Goal: Communication & Community: Answer question/provide support

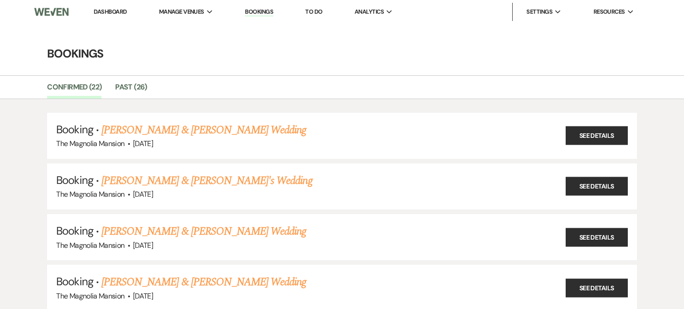
click at [118, 11] on link "Dashboard" at bounding box center [110, 12] width 33 height 8
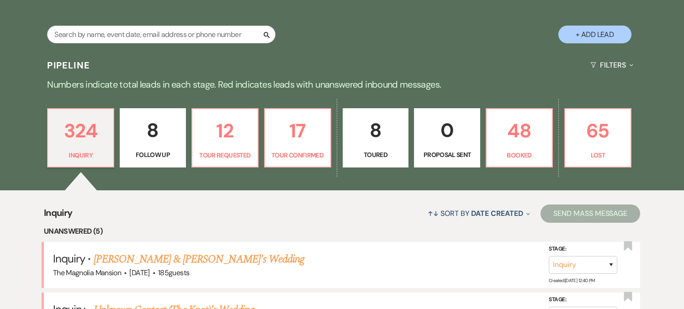
scroll to position [183, 0]
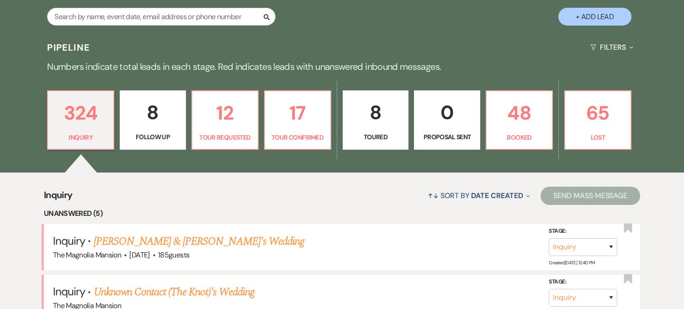
click at [390, 116] on p "8" at bounding box center [375, 112] width 54 height 31
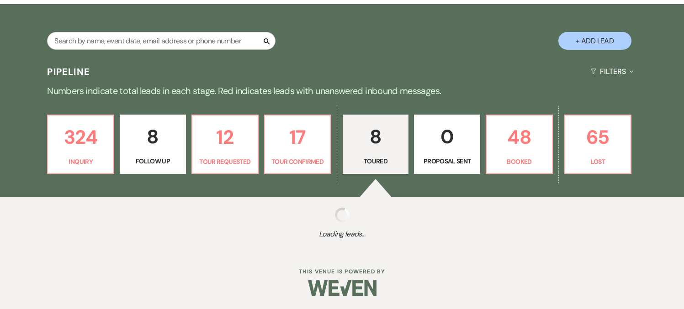
select select "5"
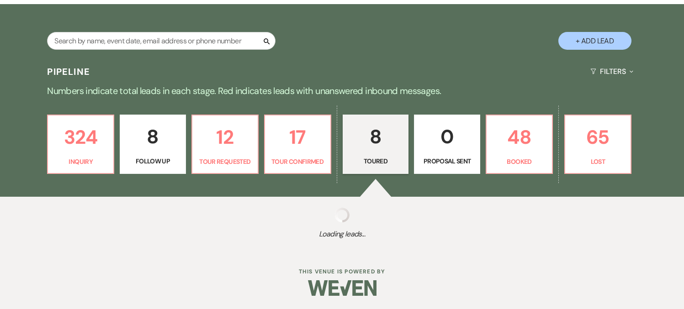
select select "5"
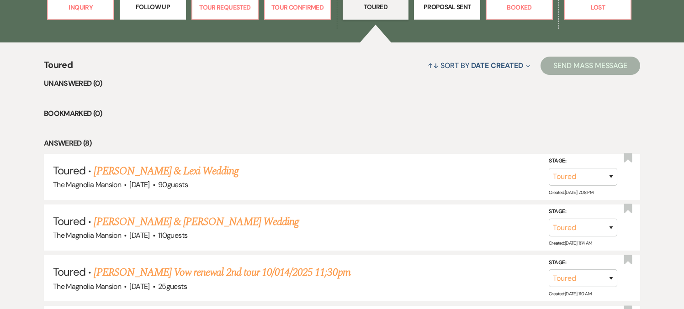
scroll to position [313, 0]
click at [184, 168] on link "[PERSON_NAME] & Lexi Wedding" at bounding box center [166, 171] width 144 height 16
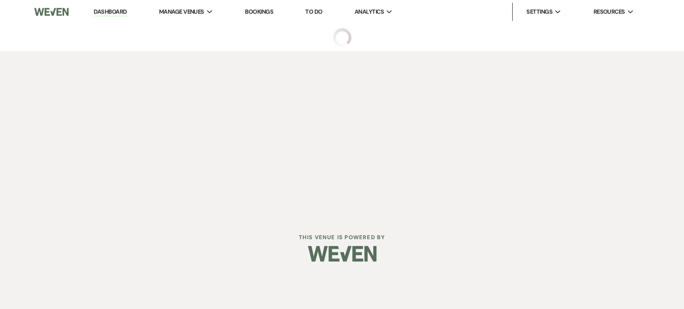
select select "5"
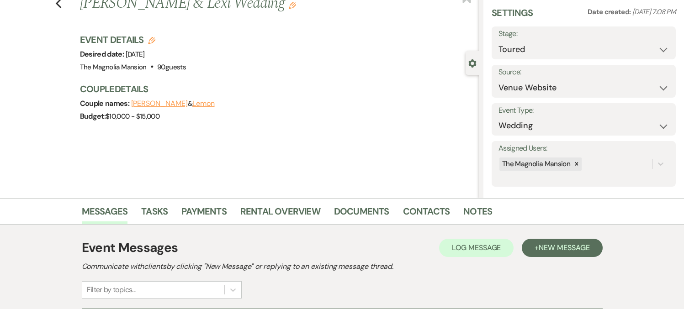
scroll to position [136, 0]
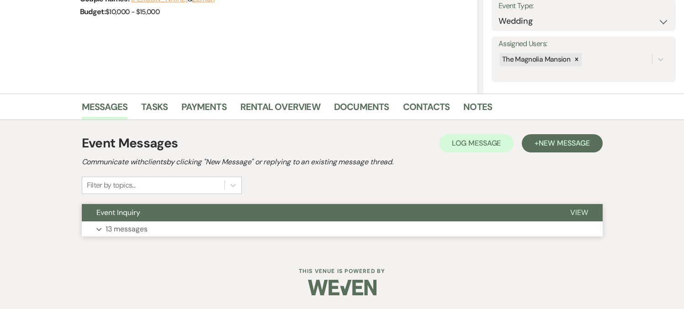
click at [309, 229] on button "Expand 13 messages" at bounding box center [342, 229] width 521 height 16
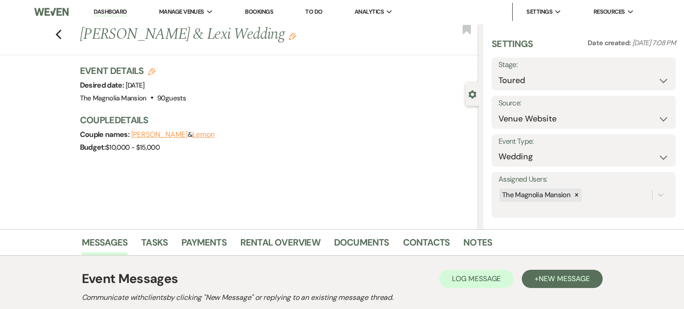
scroll to position [0, 0]
click at [190, 24] on link "The Magnolia Mansion" at bounding box center [204, 30] width 91 height 18
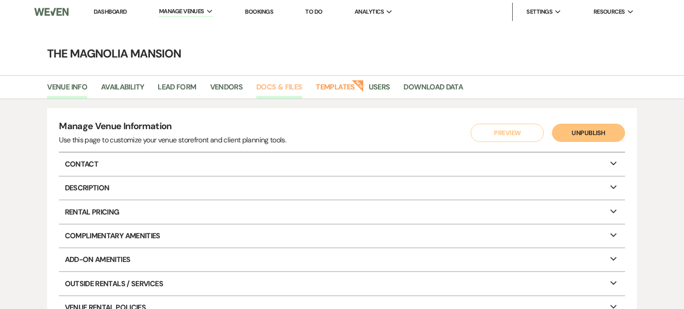
click at [266, 90] on link "Docs & Files" at bounding box center [279, 89] width 46 height 17
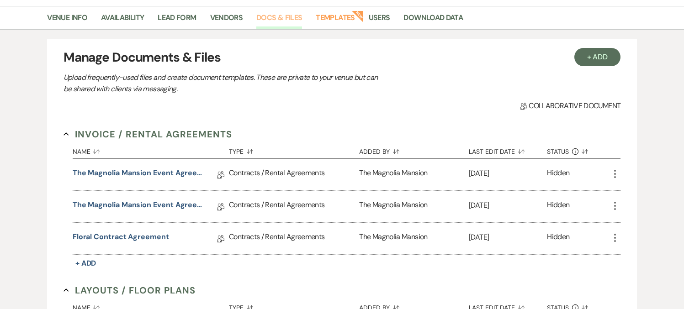
scroll to position [139, 0]
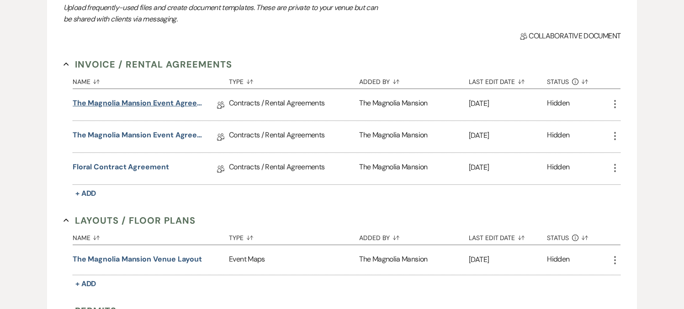
click at [149, 99] on link "The Magnolia Mansion Event Agreement [DATE]-[DATE]" at bounding box center [138, 105] width 130 height 14
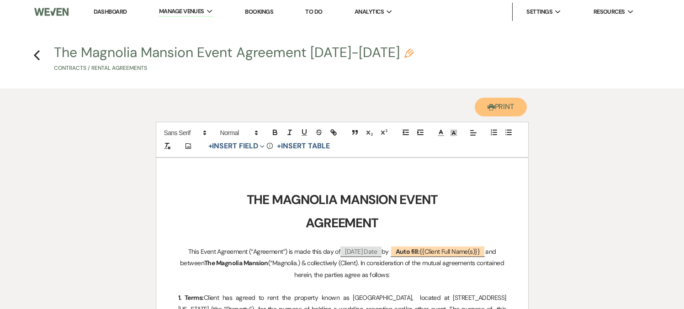
click at [496, 110] on button "Printer Print" at bounding box center [501, 107] width 53 height 19
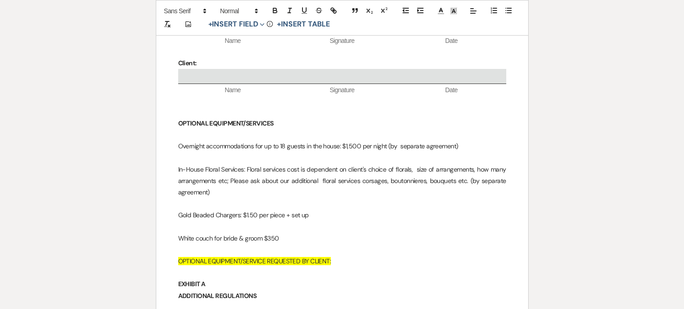
scroll to position [3121, 0]
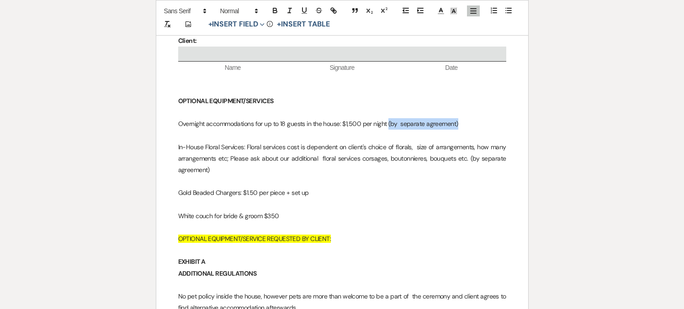
drag, startPoint x: 457, startPoint y: 102, endPoint x: 388, endPoint y: 106, distance: 69.5
click at [388, 118] on p "Overnight accommodations for up to 18 guests in the house: $1,500 per night (by…" at bounding box center [342, 123] width 328 height 11
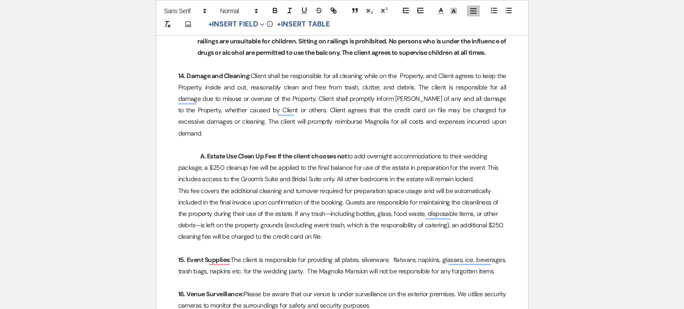
scroll to position [1929, 0]
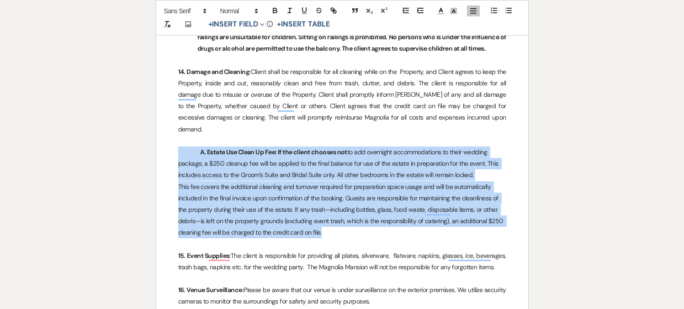
drag, startPoint x: 332, startPoint y: 224, endPoint x: 162, endPoint y: 140, distance: 189.1
click at [330, 222] on p "This fee covers the additional cleaning and turnover required for preparation s…" at bounding box center [342, 210] width 328 height 58
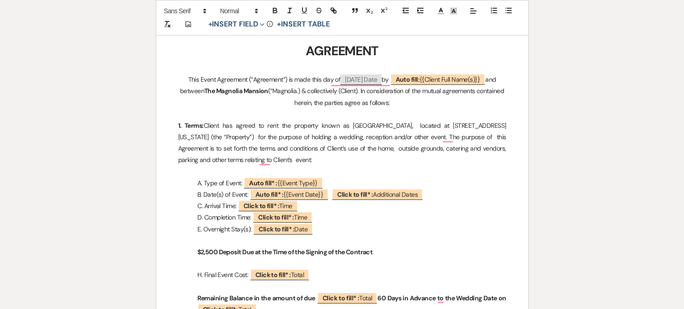
scroll to position [0, 0]
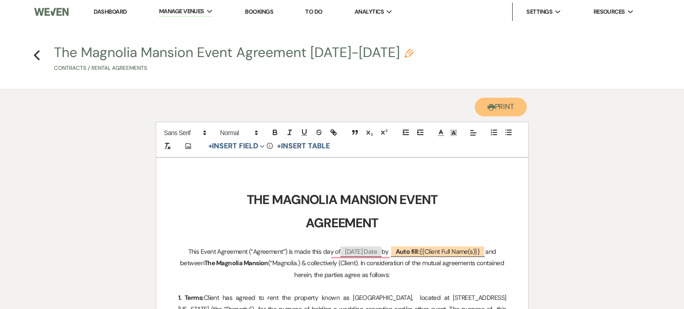
click at [496, 114] on button "Printer Print" at bounding box center [501, 107] width 53 height 19
click at [38, 56] on icon "Previous" at bounding box center [36, 55] width 7 height 11
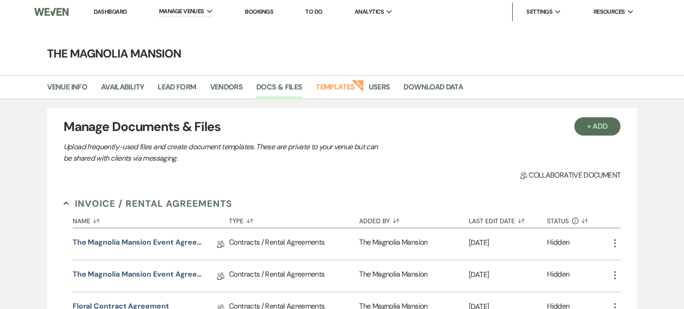
click at [114, 14] on link "Dashboard" at bounding box center [110, 12] width 33 height 8
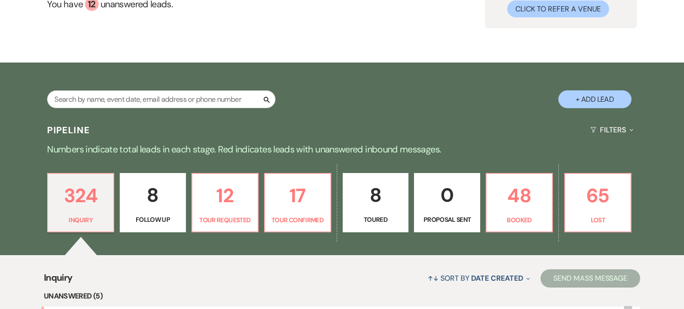
scroll to position [102, 0]
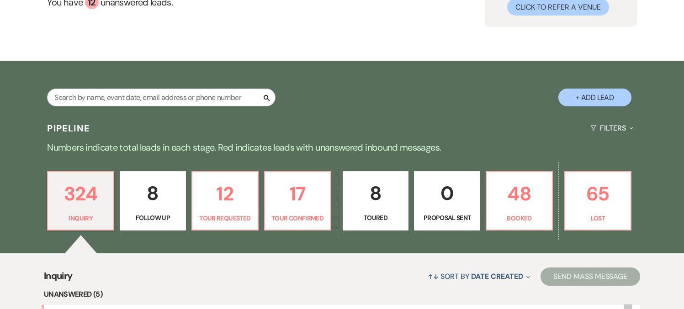
click at [375, 209] on link "8 Toured" at bounding box center [376, 200] width 66 height 59
select select "5"
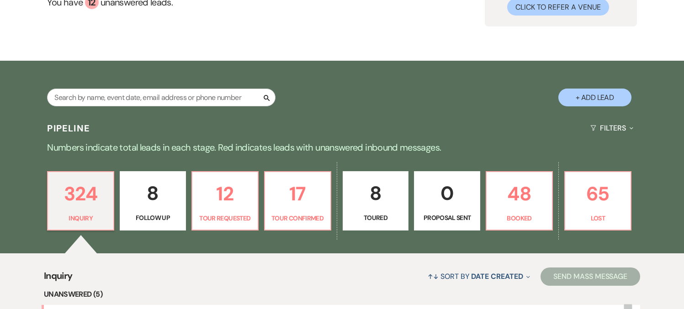
select select "5"
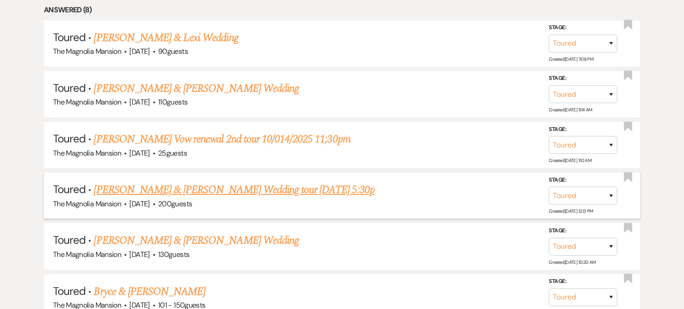
scroll to position [313, 0]
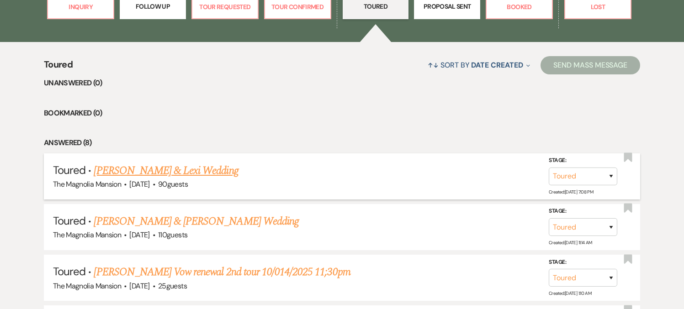
click at [176, 176] on link "[PERSON_NAME] & Lexi Wedding" at bounding box center [166, 171] width 144 height 16
select select "5"
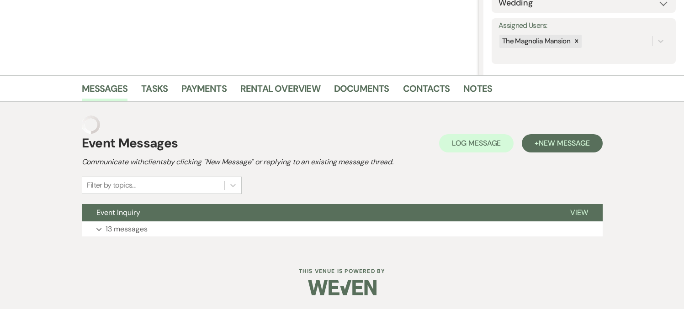
scroll to position [136, 0]
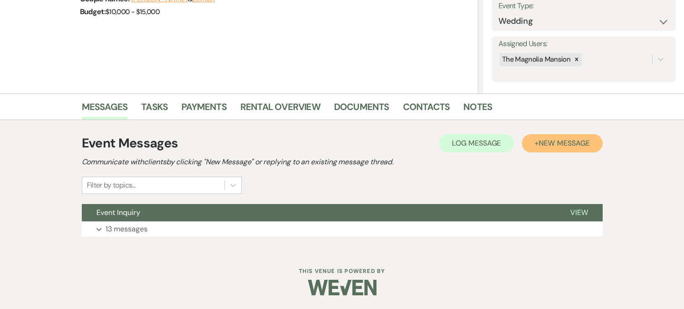
click at [556, 144] on span "New Message" at bounding box center [563, 143] width 51 height 10
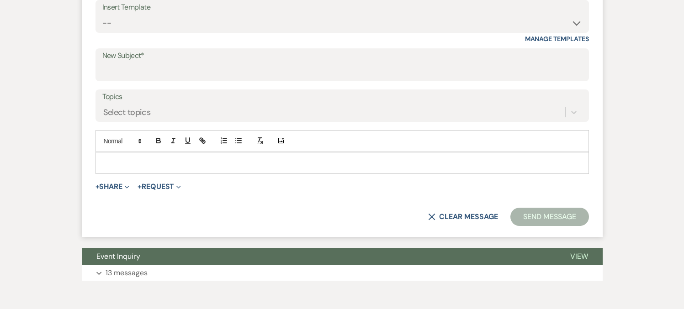
scroll to position [475, 0]
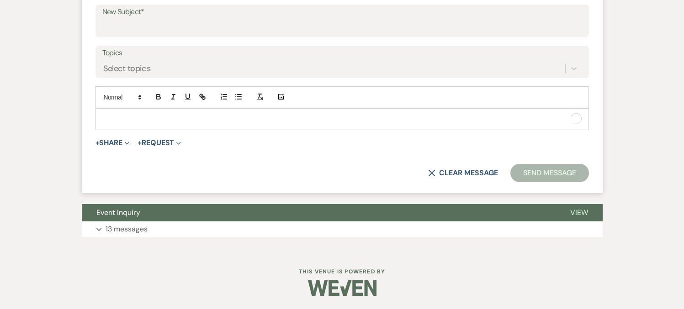
click at [106, 118] on p "To enrich screen reader interactions, please activate Accessibility in Grammarl…" at bounding box center [342, 119] width 479 height 10
paste div "To enrich screen reader interactions, please activate Accessibility in Grammarl…"
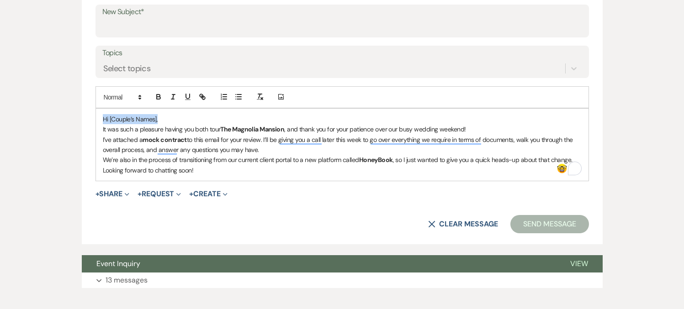
drag, startPoint x: 162, startPoint y: 120, endPoint x: 35, endPoint y: 122, distance: 127.4
click at [35, 122] on div "Messages Tasks Payments Rental Overview Documents Contacts Notes Event Messages…" at bounding box center [342, 28] width 684 height 548
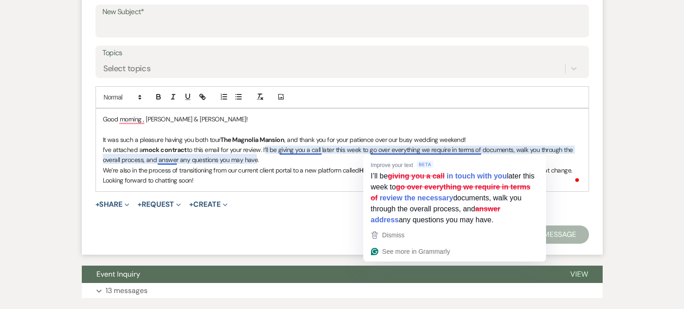
click at [475, 140] on p "It was such a pleasure having you both tour The Magnolia Mansion , and thank yo…" at bounding box center [342, 140] width 479 height 10
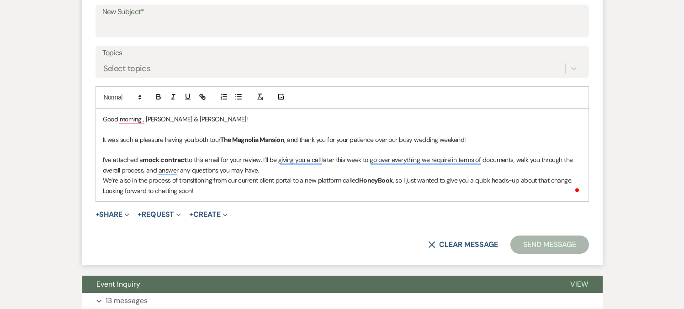
click at [312, 167] on p "I’ve attached a mock contract to this email for your review. I’ll be giving you…" at bounding box center [342, 165] width 479 height 21
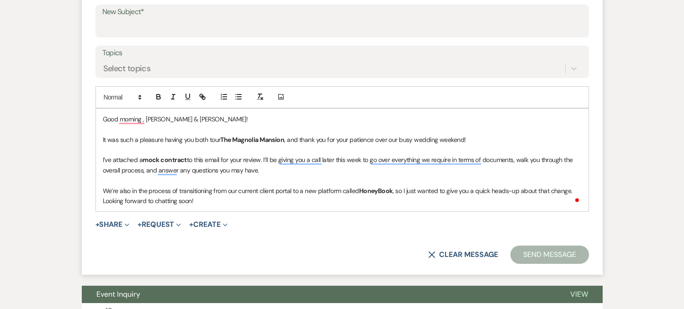
click at [570, 190] on p "We’re also in the process of transitioning from our current client portal to a …" at bounding box center [342, 191] width 479 height 10
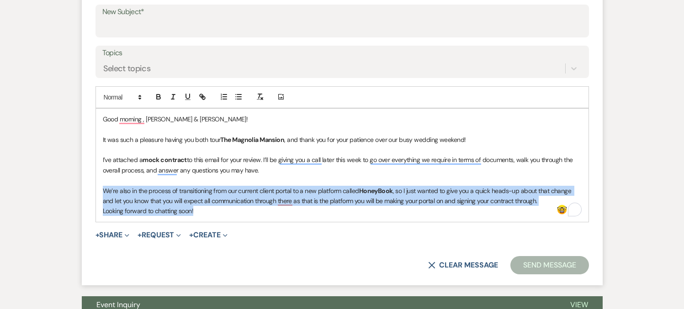
drag, startPoint x: 203, startPoint y: 206, endPoint x: 94, endPoint y: 192, distance: 110.1
click at [94, 192] on form "New Message X Draft Recipients* Event Contacts ( [PERSON_NAME] ) Insert Templat…" at bounding box center [342, 83] width 521 height 403
copy div "We’re also in the process of transitioning from our current client portal to a …"
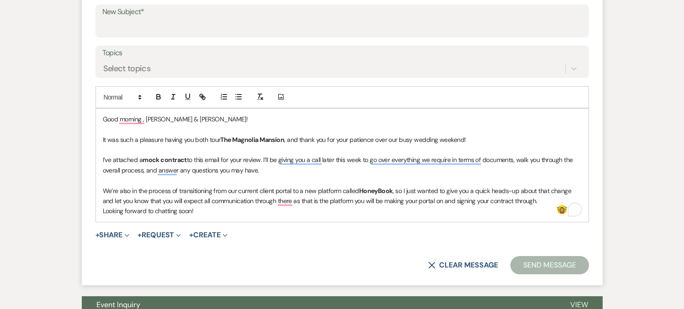
click at [213, 138] on p "It was such a pleasure having you both tour The Magnolia Mansion , and thank yo…" at bounding box center [342, 140] width 479 height 10
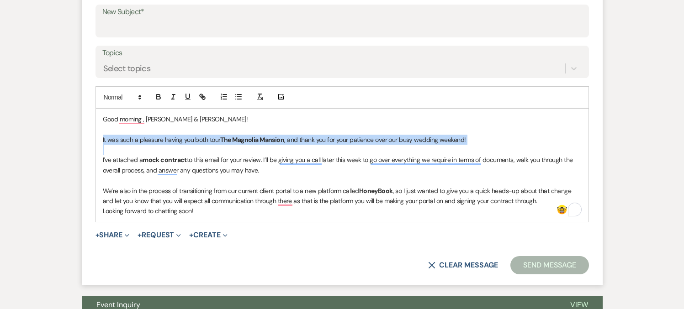
click at [213, 138] on p "It was such a pleasure having you both tour The Magnolia Mansion , and thank yo…" at bounding box center [342, 140] width 479 height 10
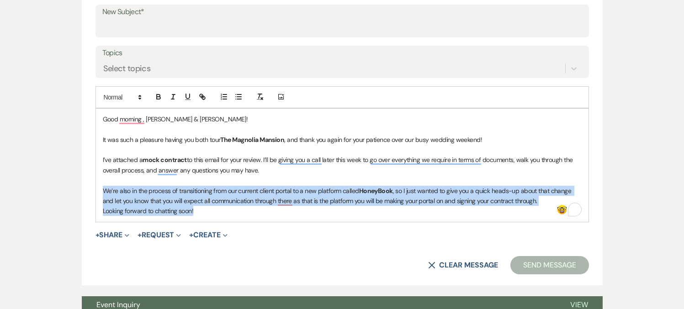
drag, startPoint x: 201, startPoint y: 212, endPoint x: 98, endPoint y: 192, distance: 105.2
click at [98, 192] on div "Good morning , [PERSON_NAME] & [PERSON_NAME]! It was such a pleasure having you…" at bounding box center [342, 165] width 492 height 113
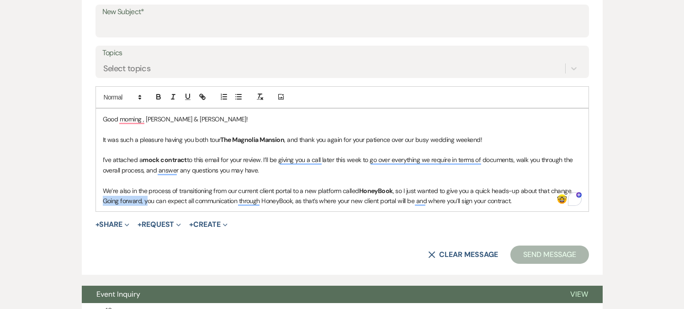
drag, startPoint x: 147, startPoint y: 203, endPoint x: 96, endPoint y: 202, distance: 50.2
click at [96, 202] on div "Good morning , [PERSON_NAME] & [PERSON_NAME]! It was such a pleasure having you…" at bounding box center [342, 160] width 492 height 103
click at [473, 201] on p "We’re also in the process of transitioning from our current client portal to a …" at bounding box center [342, 196] width 479 height 21
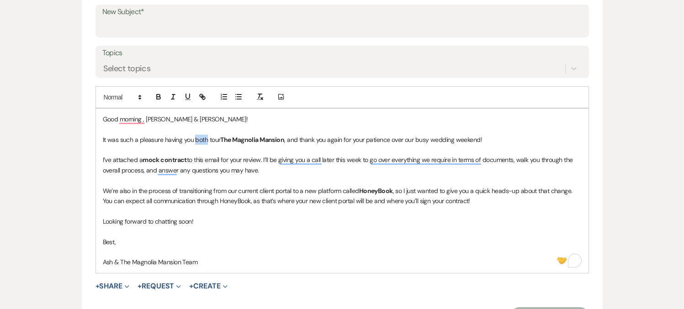
drag, startPoint x: 207, startPoint y: 137, endPoint x: 194, endPoint y: 137, distance: 13.7
click at [194, 137] on p "It was such a pleasure having you both tour The Magnolia Mansion , and thank yo…" at bounding box center [342, 140] width 479 height 10
click at [121, 288] on button "+ Share Expand" at bounding box center [112, 286] width 34 height 7
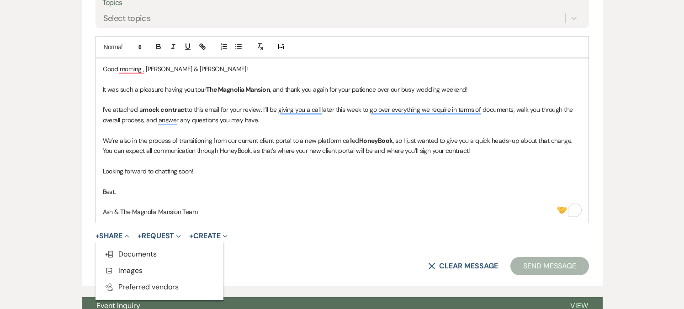
scroll to position [529, 0]
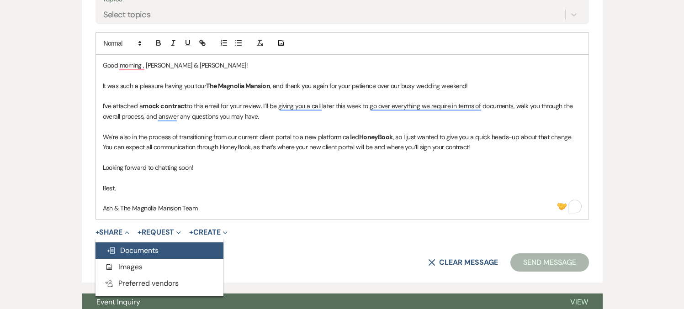
click at [148, 246] on span "Doc Upload Documents" at bounding box center [132, 251] width 52 height 10
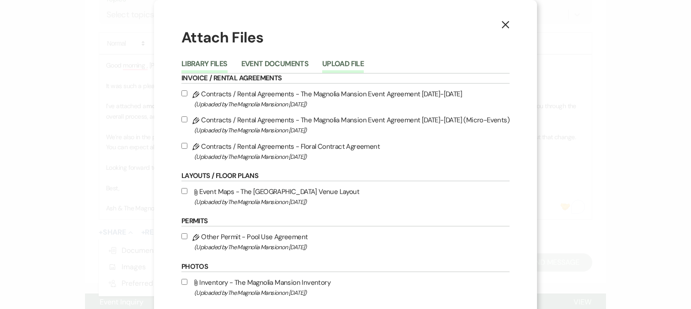
click at [338, 60] on button "Upload File" at bounding box center [343, 66] width 42 height 13
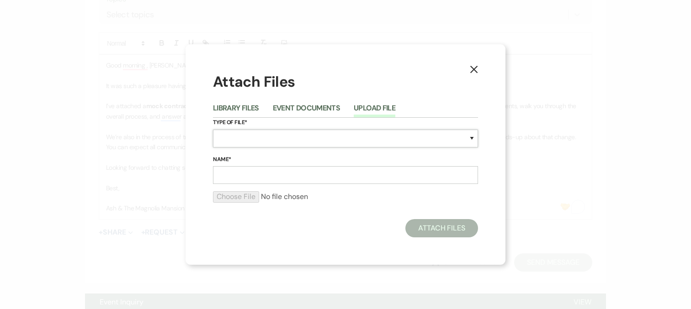
click at [264, 136] on select "Special Event Insurance Vendor Certificate of Insurance Contracts / Rental Agre…" at bounding box center [345, 139] width 265 height 18
select select "10"
click at [213, 130] on select "Special Event Insurance Vendor Certificate of Insurance Contracts / Rental Agre…" at bounding box center [345, 139] width 265 height 18
click at [253, 178] on input "Name*" at bounding box center [345, 175] width 265 height 18
click at [245, 180] on input "Name*" at bounding box center [345, 175] width 265 height 18
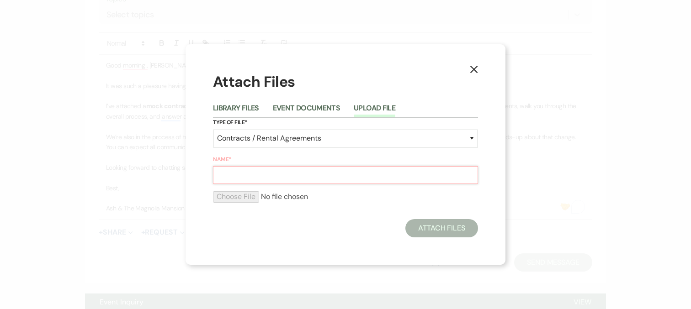
type input "o"
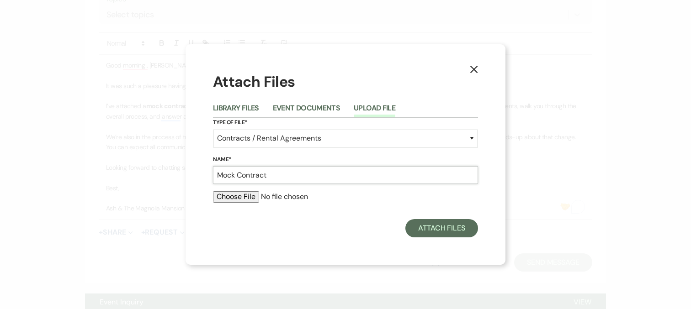
type input "Mock Contract"
click at [227, 199] on input "file" at bounding box center [345, 196] width 265 height 11
type input "C:\fakepath\Docs & Files _ The Magnolia Mansion _ Weven.pdf"
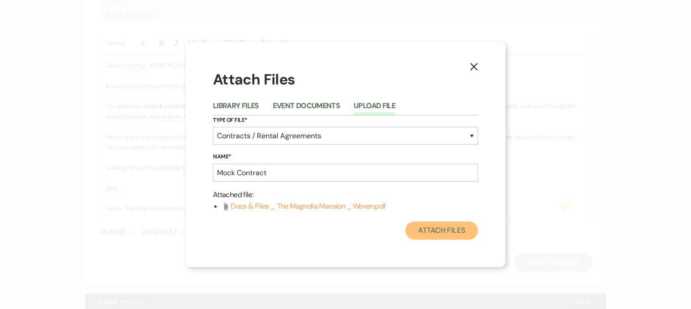
click at [425, 226] on button "Attach Files" at bounding box center [441, 230] width 73 height 18
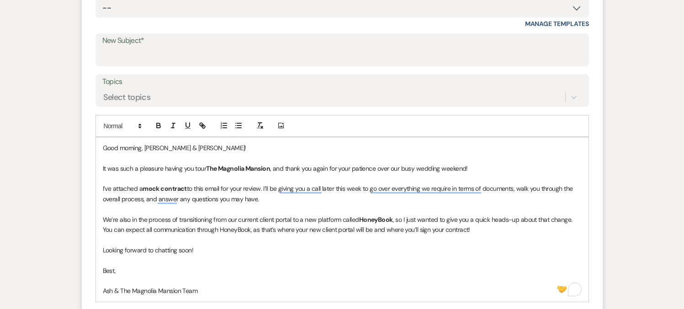
scroll to position [440, 0]
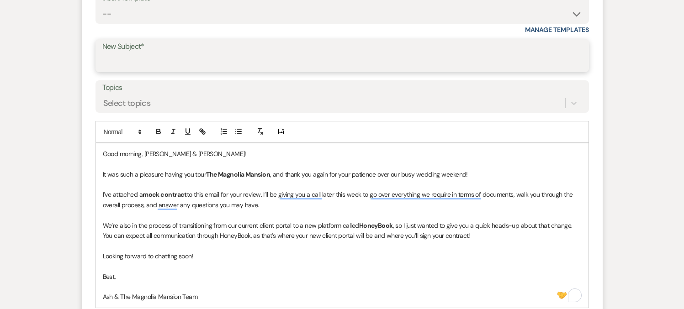
click at [195, 66] on input "New Subject*" at bounding box center [342, 62] width 480 height 18
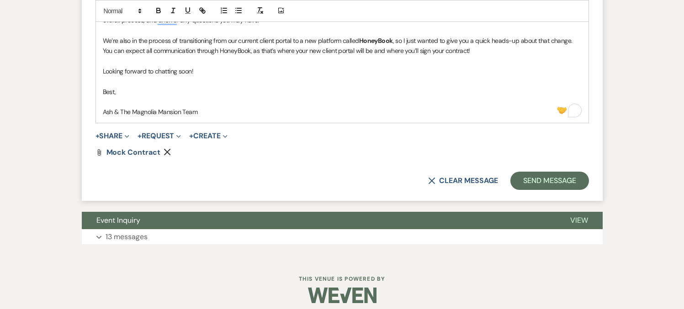
scroll to position [633, 0]
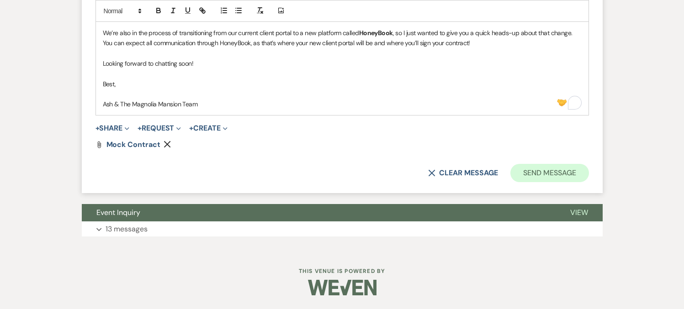
type input "The Magnolia Mansion : Mock Contract"
click at [564, 180] on button "Send Message" at bounding box center [549, 173] width 78 height 18
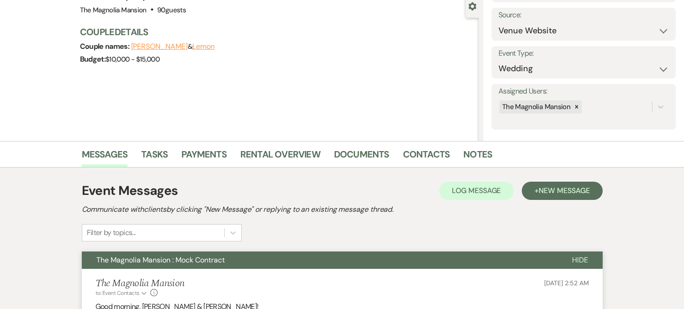
scroll to position [0, 0]
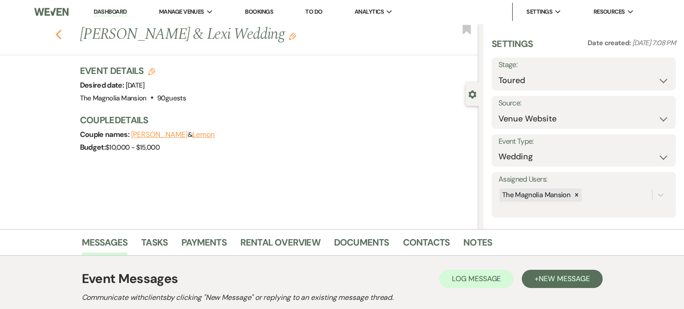
click at [60, 35] on use "button" at bounding box center [58, 35] width 6 height 10
select select "5"
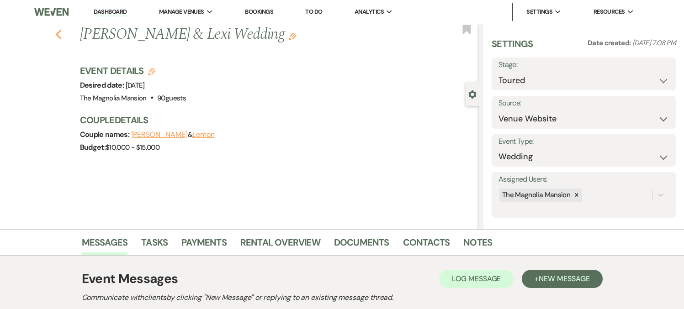
select select "5"
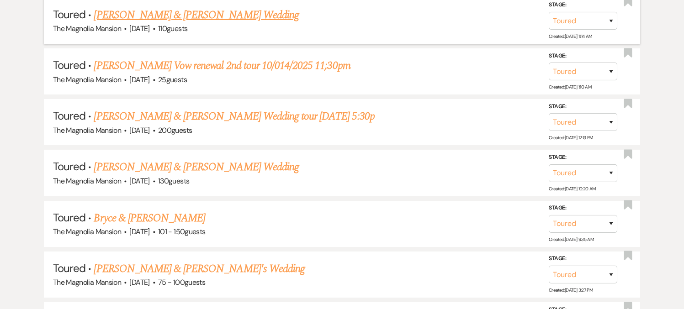
scroll to position [520, 0]
click at [221, 13] on link "[PERSON_NAME] & [PERSON_NAME] Wedding" at bounding box center [196, 14] width 205 height 16
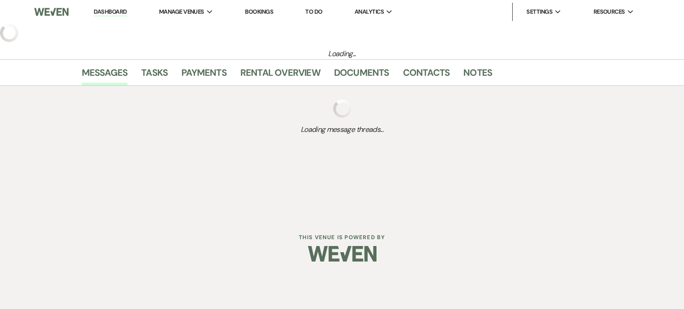
select select "5"
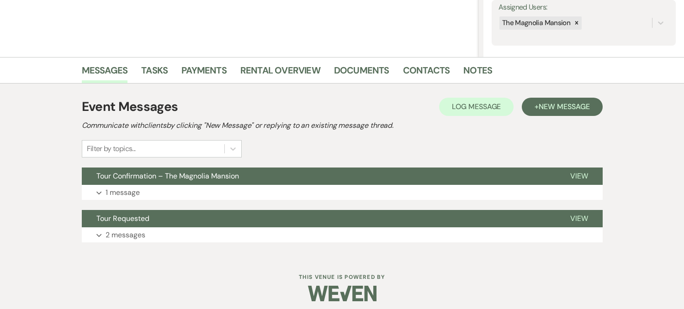
scroll to position [178, 0]
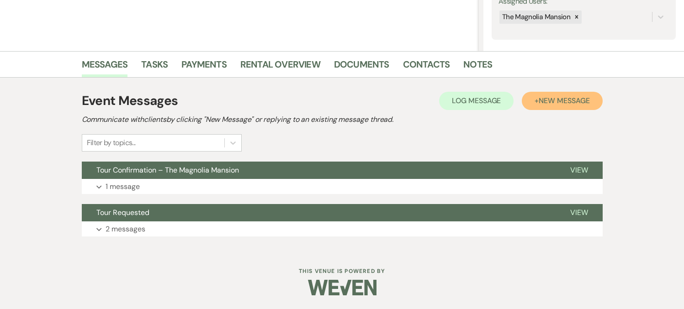
click at [561, 100] on span "New Message" at bounding box center [563, 101] width 51 height 10
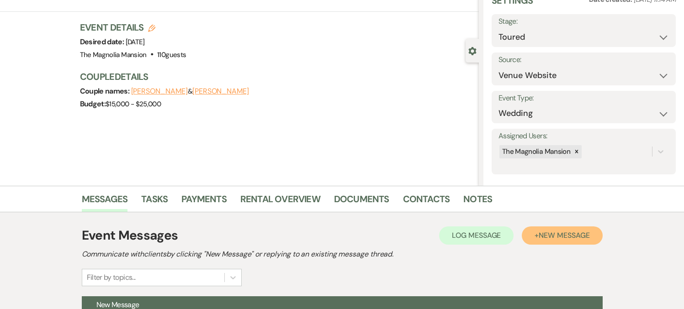
scroll to position [38, 0]
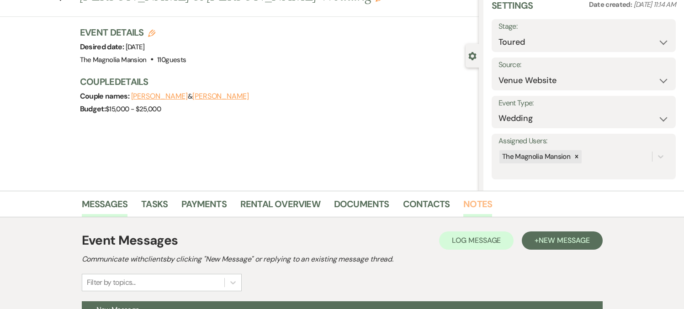
click at [479, 209] on link "Notes" at bounding box center [477, 207] width 29 height 20
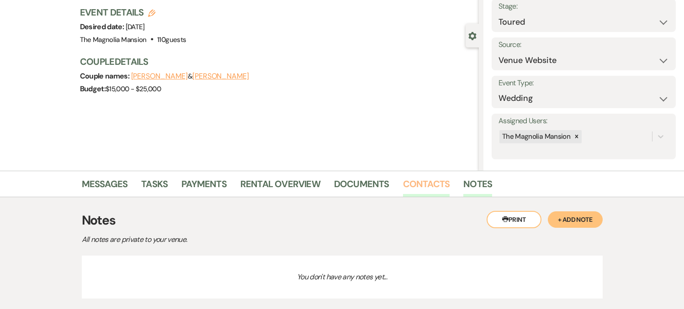
click at [432, 191] on link "Contacts" at bounding box center [426, 187] width 47 height 20
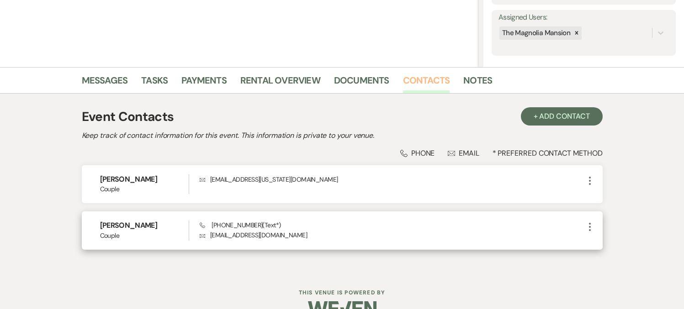
scroll to position [183, 0]
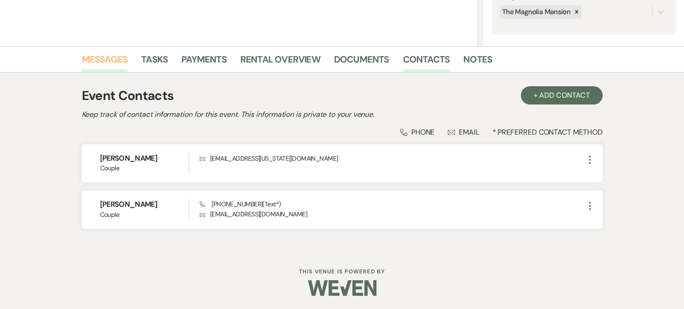
click at [106, 61] on link "Messages" at bounding box center [105, 62] width 46 height 20
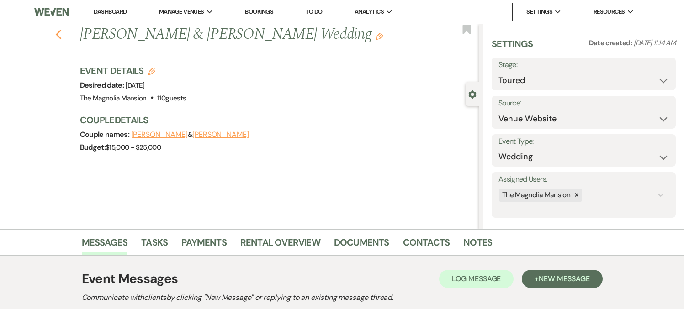
click at [61, 31] on icon "Previous" at bounding box center [58, 34] width 7 height 11
select select "5"
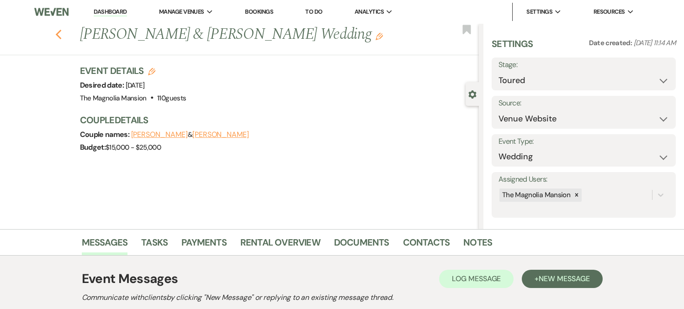
select select "5"
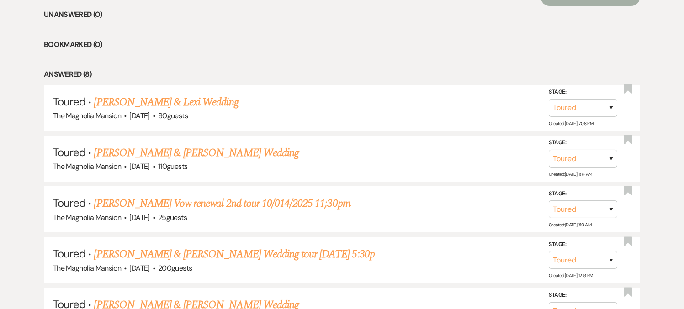
scroll to position [380, 0]
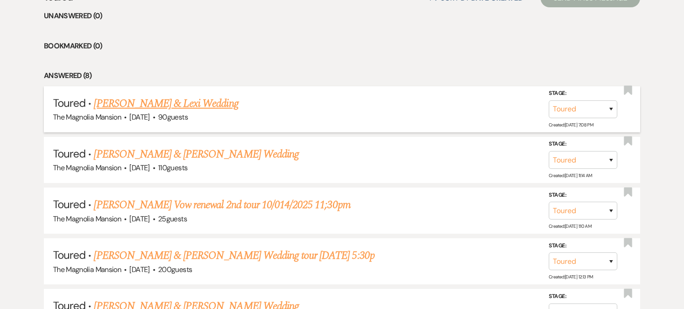
click at [178, 111] on div "The Magnolia Mansion · [DATE] · 90 guests" at bounding box center [342, 117] width 578 height 12
click at [183, 106] on link "[PERSON_NAME] & Lexi Wedding" at bounding box center [166, 103] width 144 height 16
select select "5"
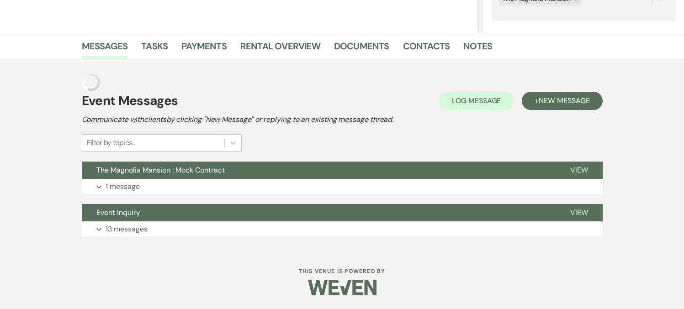
scroll to position [178, 0]
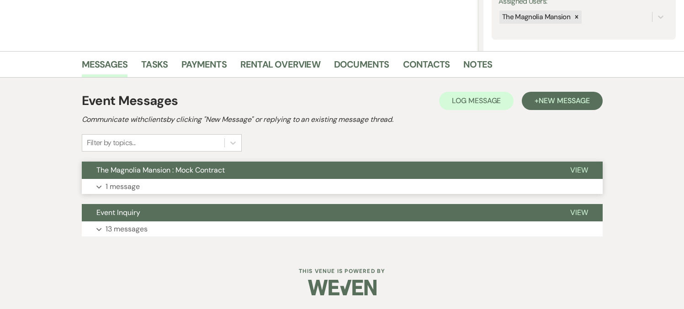
click at [349, 176] on button "The Magnolia Mansion : Mock Contract" at bounding box center [319, 170] width 474 height 17
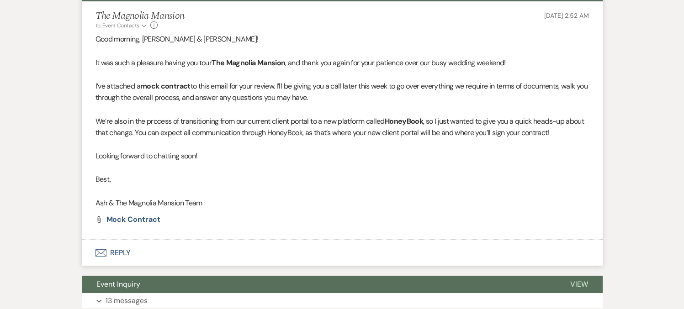
scroll to position [364, 0]
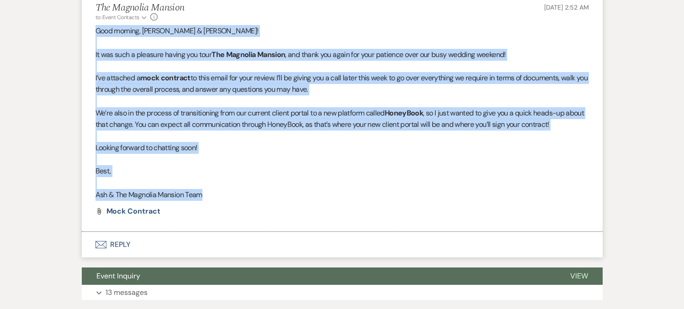
drag, startPoint x: 209, startPoint y: 195, endPoint x: 95, endPoint y: 34, distance: 197.8
click at [95, 34] on li "The Magnolia Mansion to: Event Contacts Expand Info [DATE] 2:52 AM Good morning…" at bounding box center [342, 112] width 521 height 239
copy div "Good morning, [PERSON_NAME] & [PERSON_NAME]! It was such a pleasure having you …"
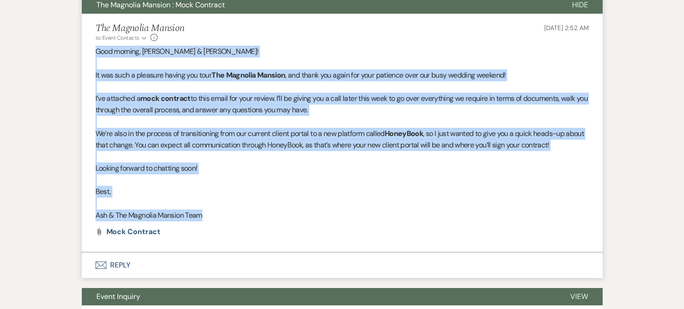
scroll to position [0, 0]
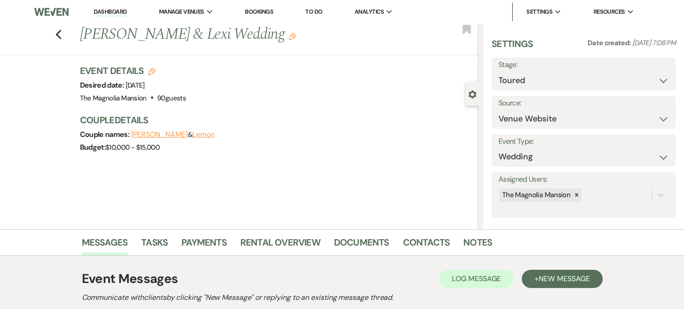
click at [65, 33] on div "Previous [PERSON_NAME] & [PERSON_NAME] Wedding Edit Bookmark" at bounding box center [236, 40] width 483 height 32
click at [62, 34] on icon "Previous" at bounding box center [58, 34] width 7 height 11
select select "5"
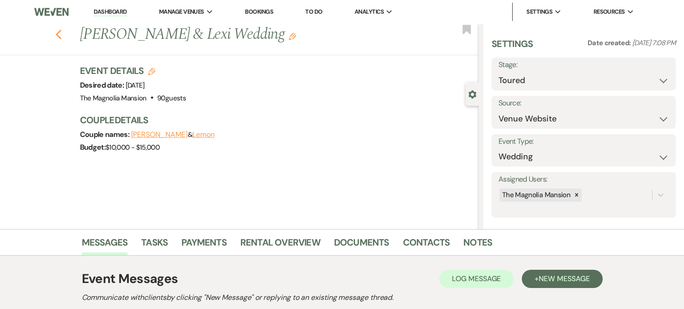
select select "5"
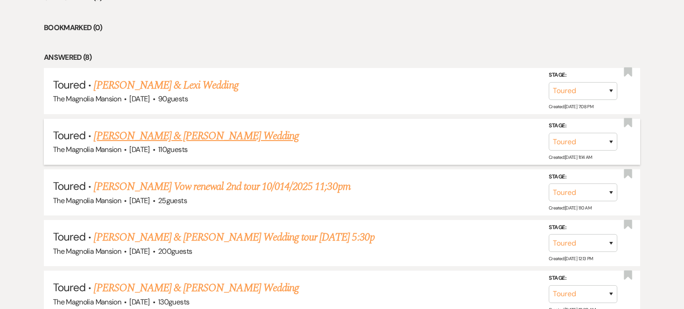
click at [214, 133] on link "[PERSON_NAME] & [PERSON_NAME] Wedding" at bounding box center [196, 136] width 205 height 16
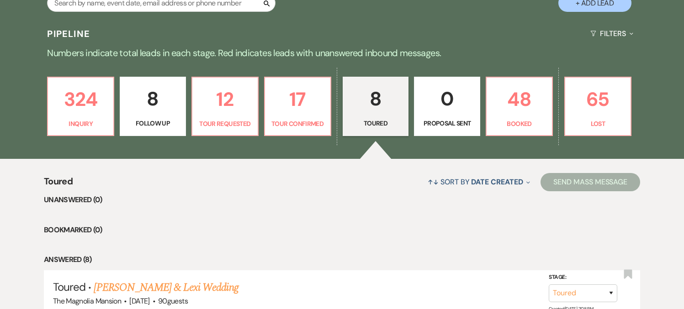
select select "5"
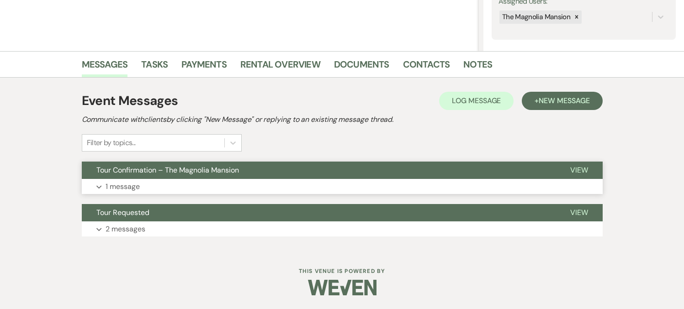
scroll to position [178, 0]
click at [554, 109] on button "+ New Message" at bounding box center [562, 101] width 80 height 18
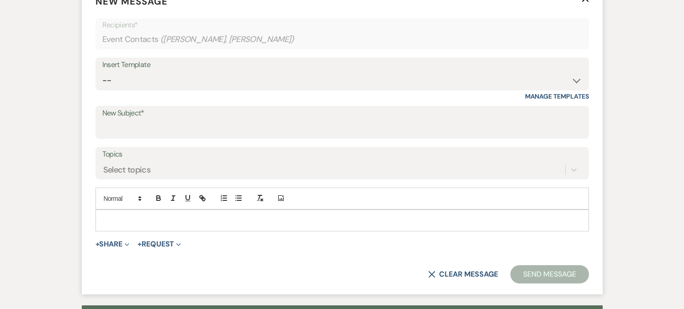
scroll to position [374, 0]
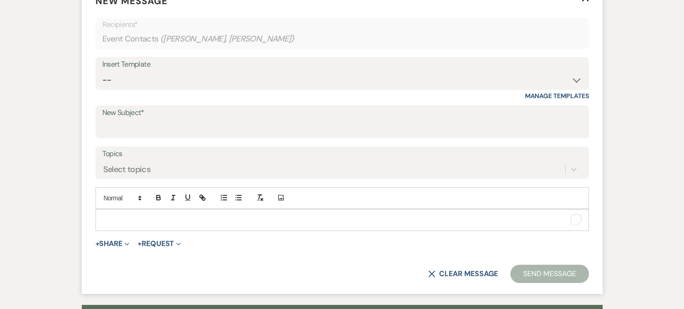
click at [154, 216] on p "To enrich screen reader interactions, please activate Accessibility in Grammarl…" at bounding box center [342, 220] width 479 height 10
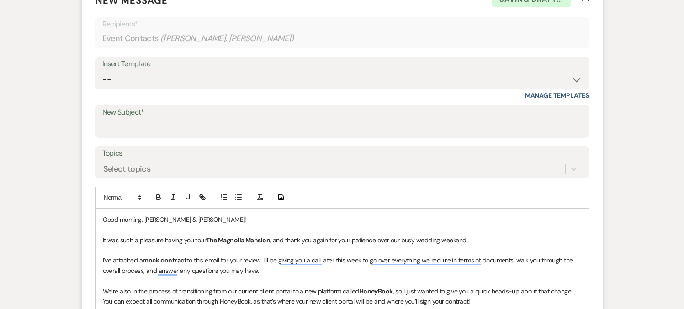
scroll to position [376, 0]
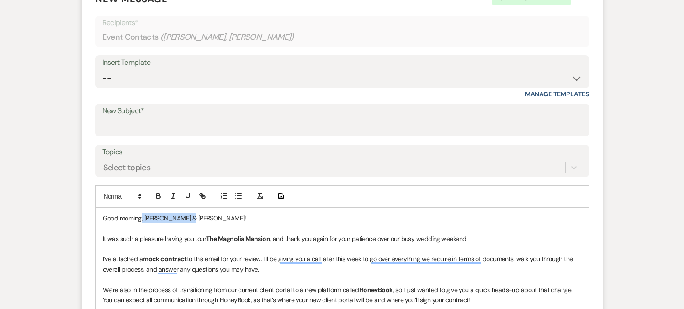
drag, startPoint x: 192, startPoint y: 217, endPoint x: 141, endPoint y: 216, distance: 51.2
click at [141, 216] on p "Good morning, [PERSON_NAME] & [PERSON_NAME]!" at bounding box center [342, 218] width 479 height 10
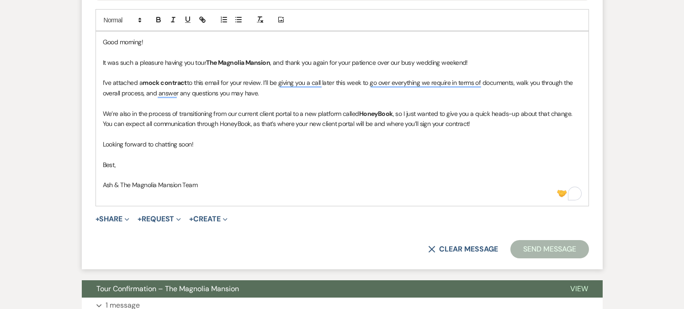
scroll to position [583, 0]
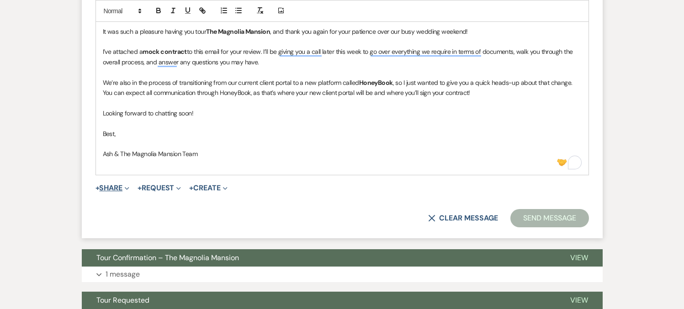
click at [107, 192] on button "+ Share Expand" at bounding box center [112, 188] width 34 height 7
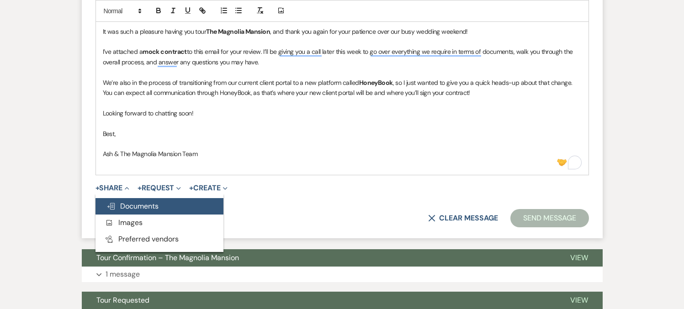
click at [164, 204] on button "Doc Upload Documents" at bounding box center [159, 206] width 128 height 16
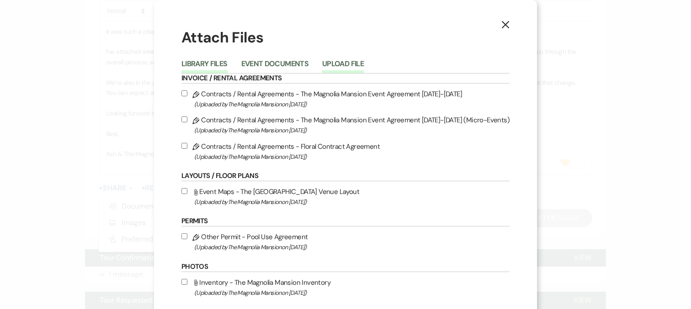
click at [356, 68] on button "Upload File" at bounding box center [343, 66] width 42 height 13
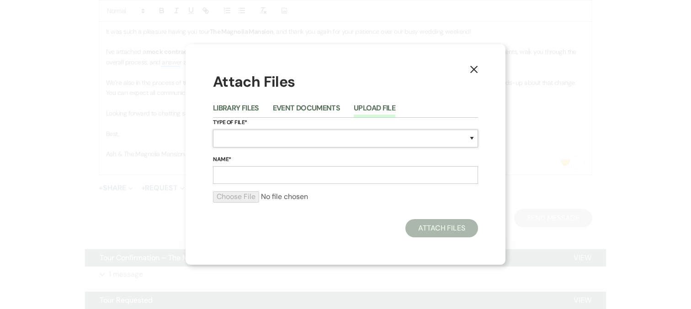
click at [287, 133] on select "Special Event Insurance Vendor Certificate of Insurance Contracts / Rental Agre…" at bounding box center [345, 139] width 265 height 18
select select "10"
click at [213, 130] on select "Special Event Insurance Vendor Certificate of Insurance Contracts / Rental Agre…" at bounding box center [345, 139] width 265 height 18
click at [282, 177] on input "Name*" at bounding box center [345, 175] width 265 height 18
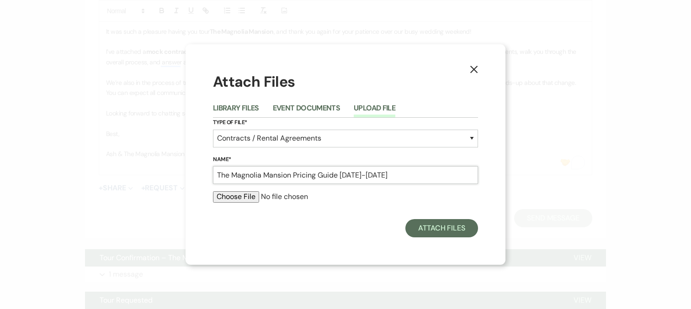
click at [357, 173] on input "The Magnolia Mansion Pricing Guide [DATE]-[DATE]" at bounding box center [345, 175] width 265 height 18
type input "T"
type input "Mock Contract"
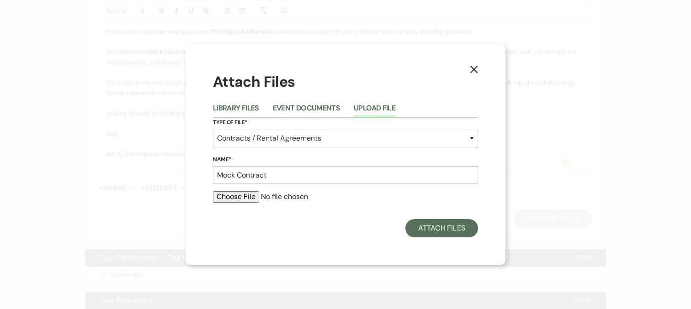
click at [240, 199] on input "file" at bounding box center [345, 196] width 265 height 11
type input "C:\fakepath\Docs & Files _ The Magnolia Mansion _ Weven.pdf"
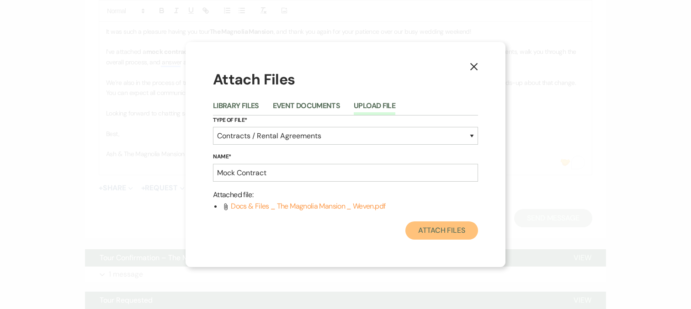
click at [450, 232] on button "Attach Files" at bounding box center [441, 230] width 73 height 18
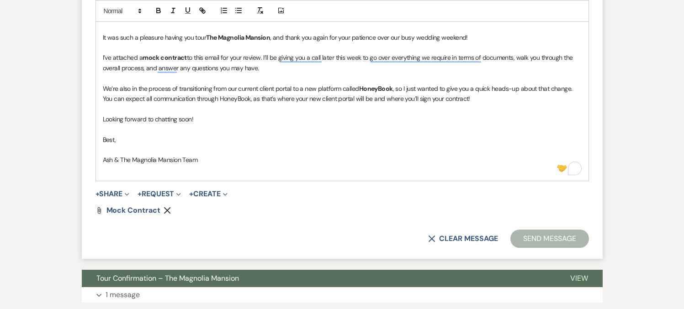
scroll to position [572, 0]
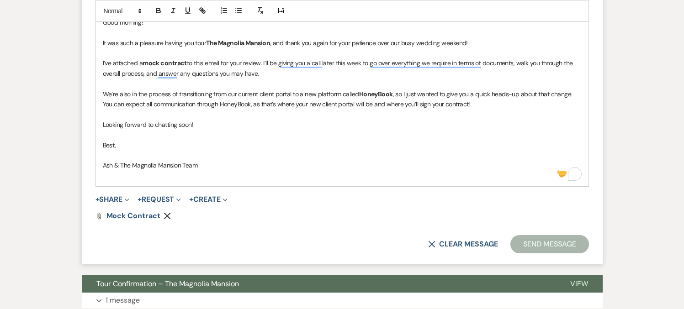
click at [135, 179] on p "To enrich screen reader interactions, please activate Accessibility in Grammarl…" at bounding box center [342, 176] width 479 height 10
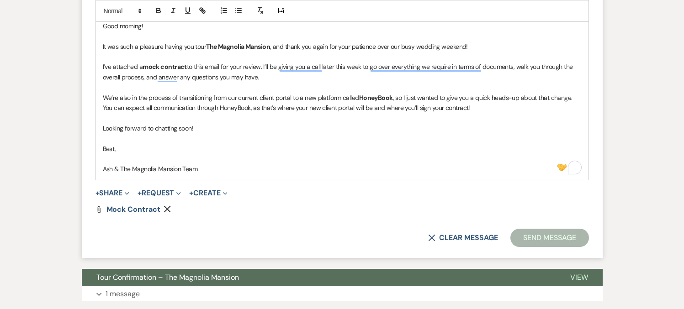
scroll to position [434, 0]
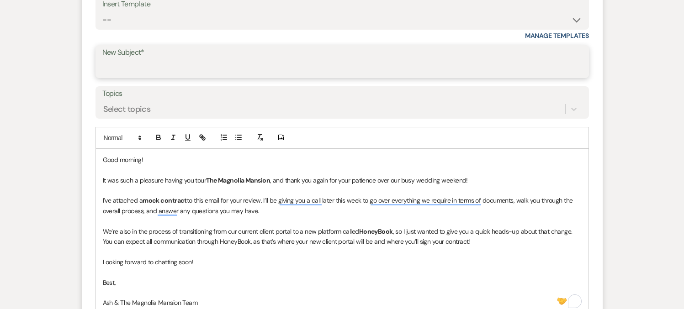
click at [129, 63] on input "New Subject*" at bounding box center [342, 68] width 480 height 18
type input "The Magnolia Mansion : Mock Contract"
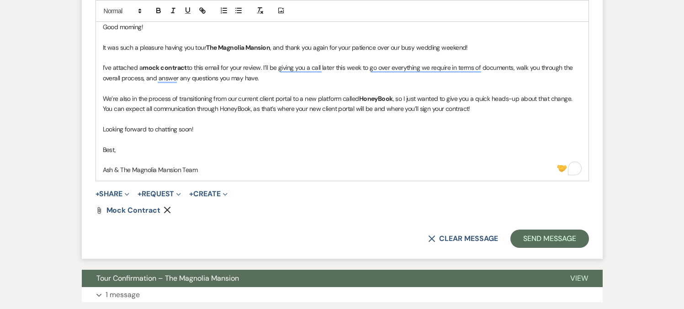
scroll to position [570, 0]
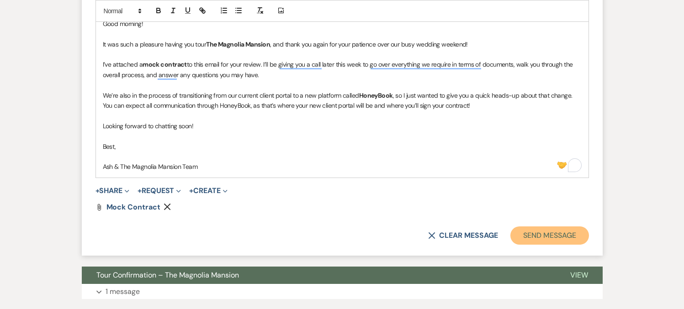
click at [566, 239] on button "Send Message" at bounding box center [549, 236] width 78 height 18
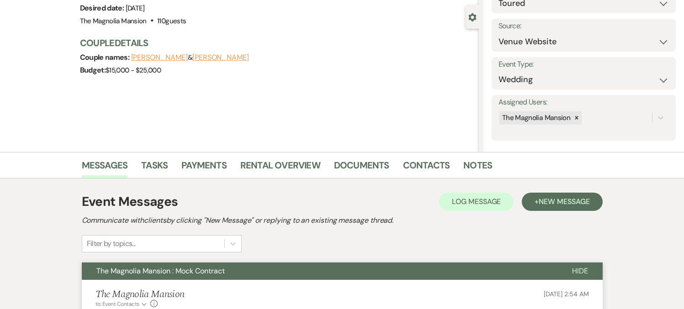
scroll to position [0, 0]
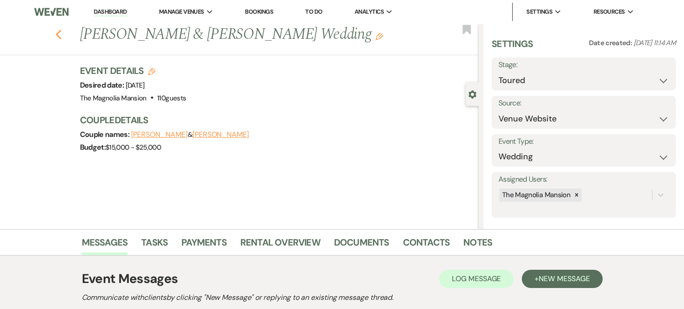
click at [59, 32] on icon "Previous" at bounding box center [58, 34] width 7 height 11
select select "5"
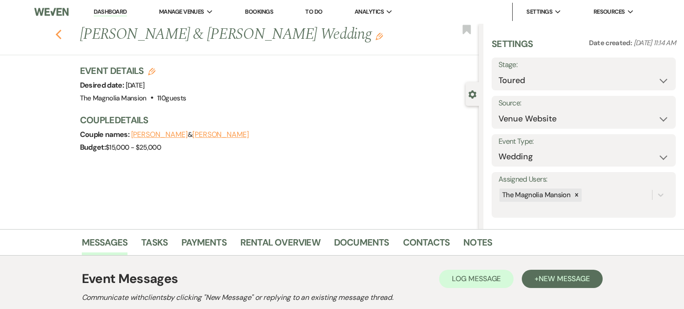
select select "5"
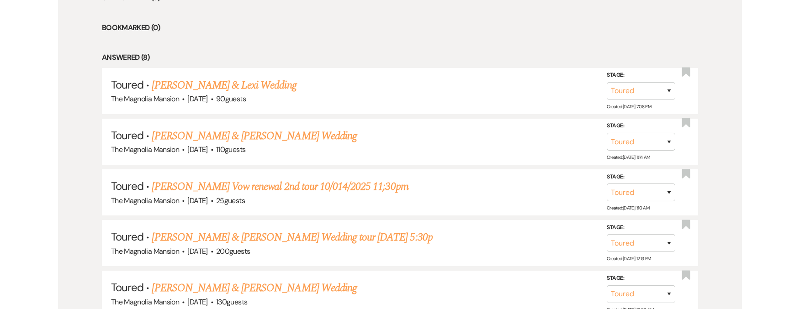
scroll to position [410, 0]
